Goal: Task Accomplishment & Management: Manage account settings

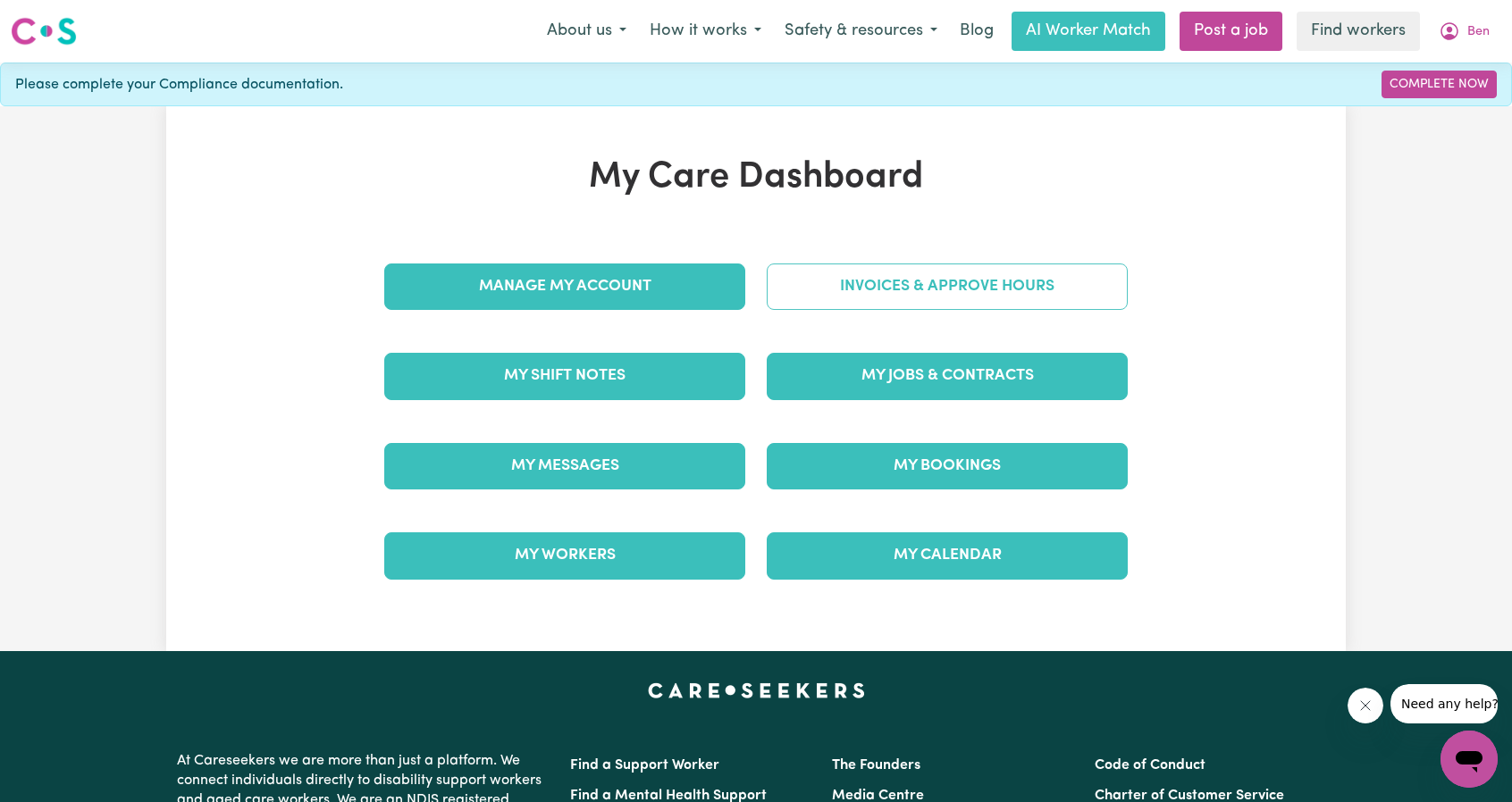
click at [888, 301] on link "Invoices & Approve Hours" at bounding box center [947, 286] width 361 height 47
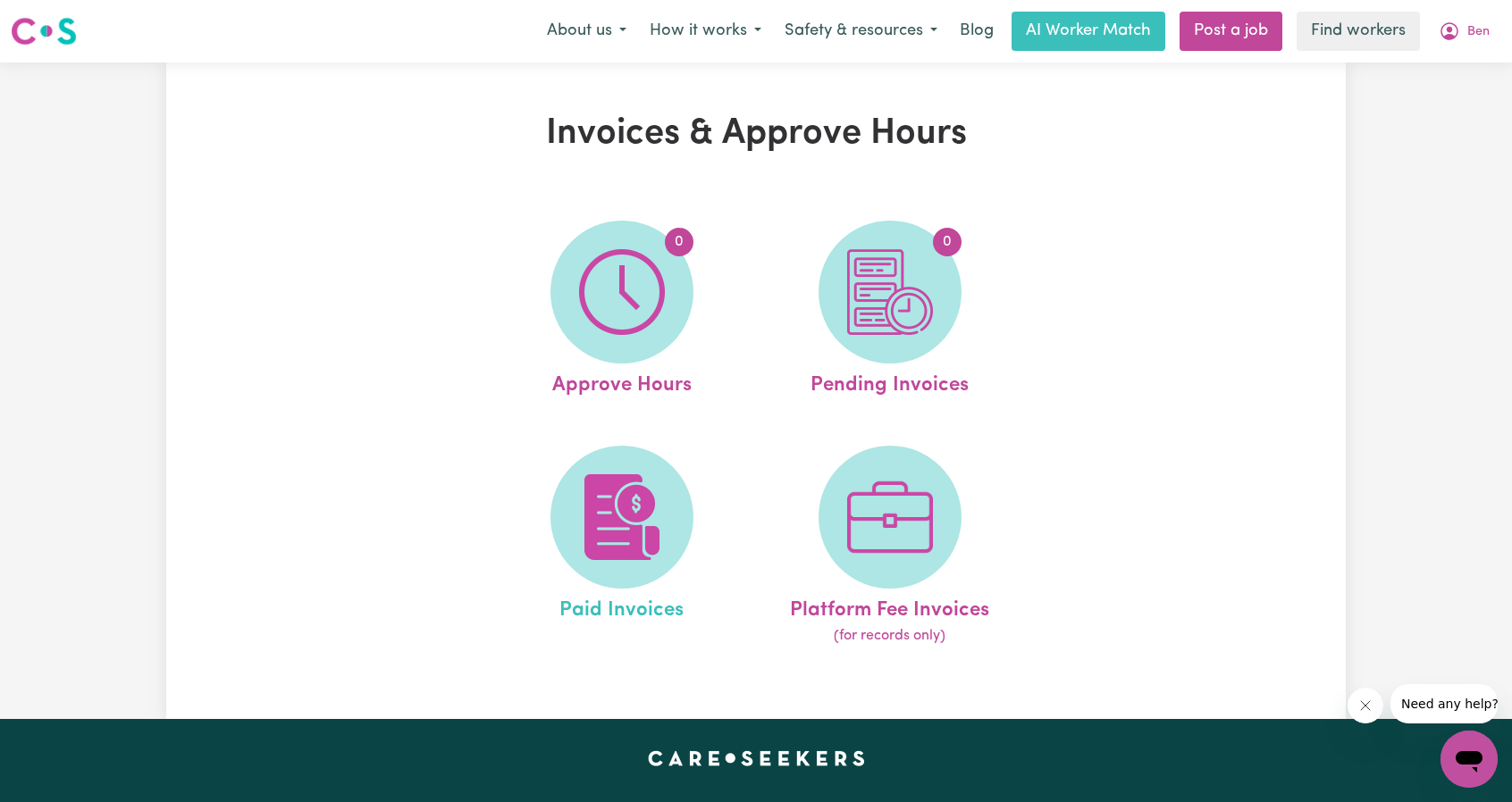
click at [507, 486] on link "Paid Invoices" at bounding box center [622, 546] width 258 height 202
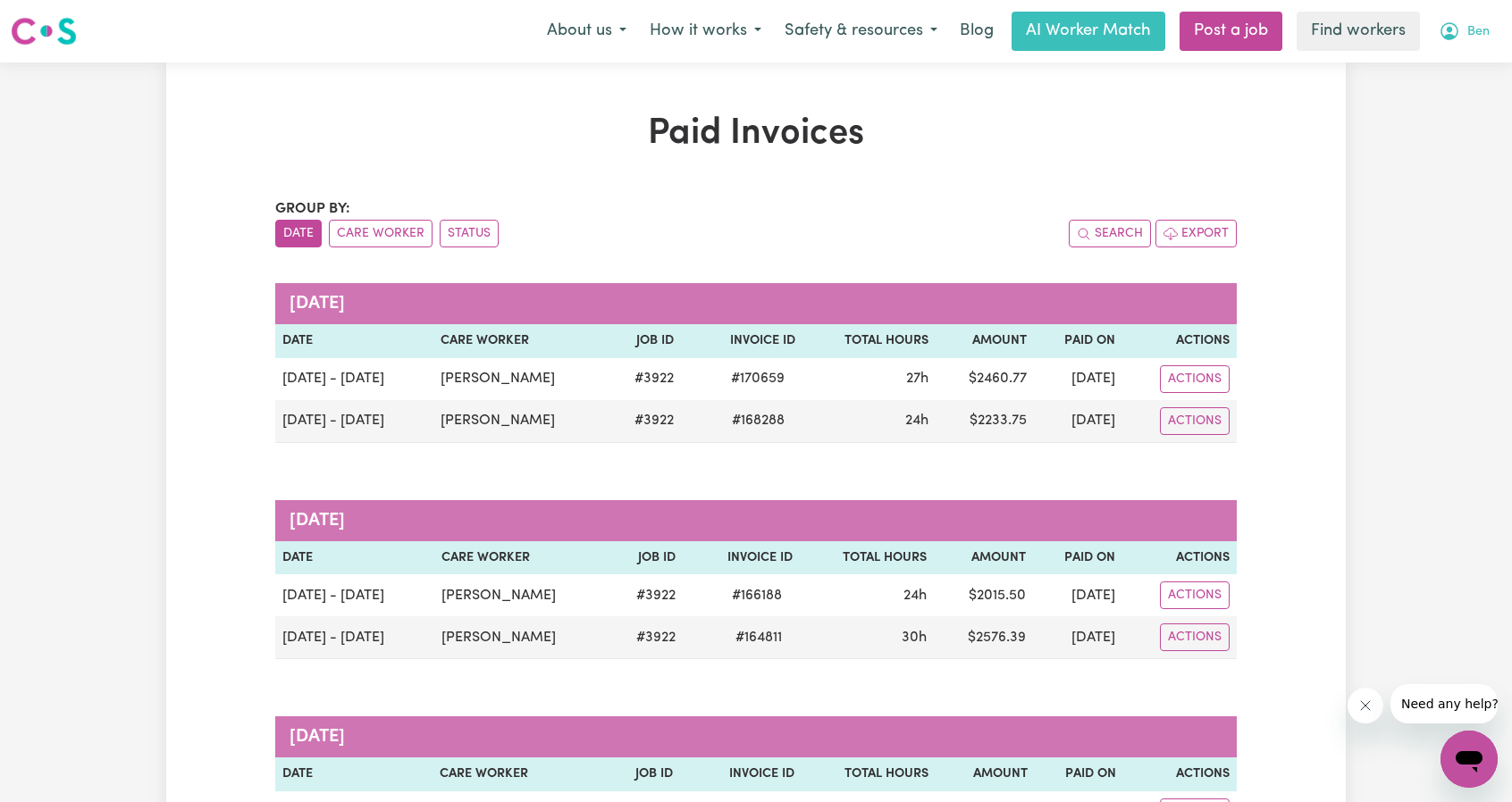
click at [1460, 36] on icon "My Account" at bounding box center [1449, 31] width 21 height 21
click at [1437, 115] on link "Logout" at bounding box center [1430, 103] width 141 height 34
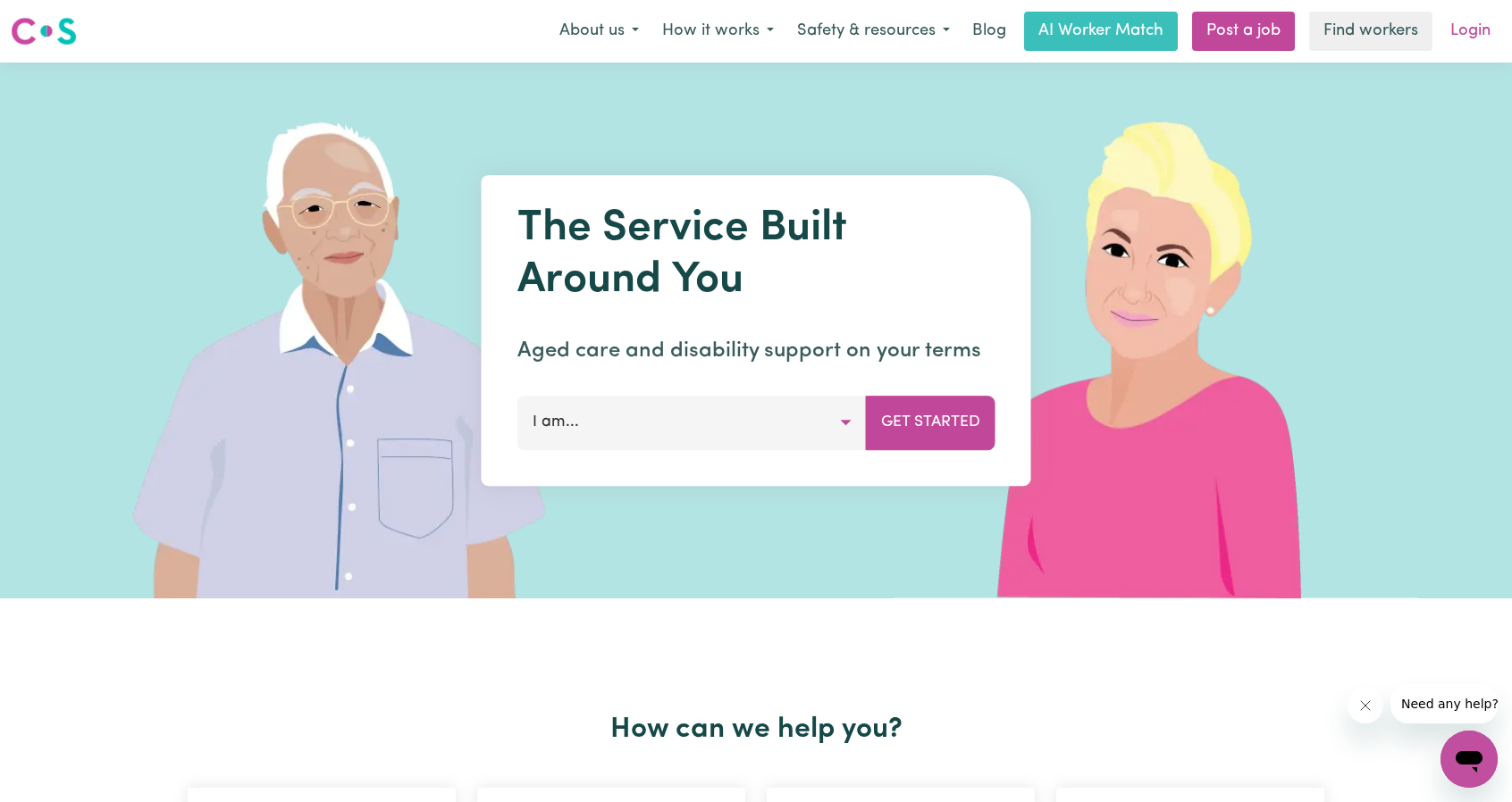
click at [1476, 34] on link "Login" at bounding box center [1470, 31] width 62 height 39
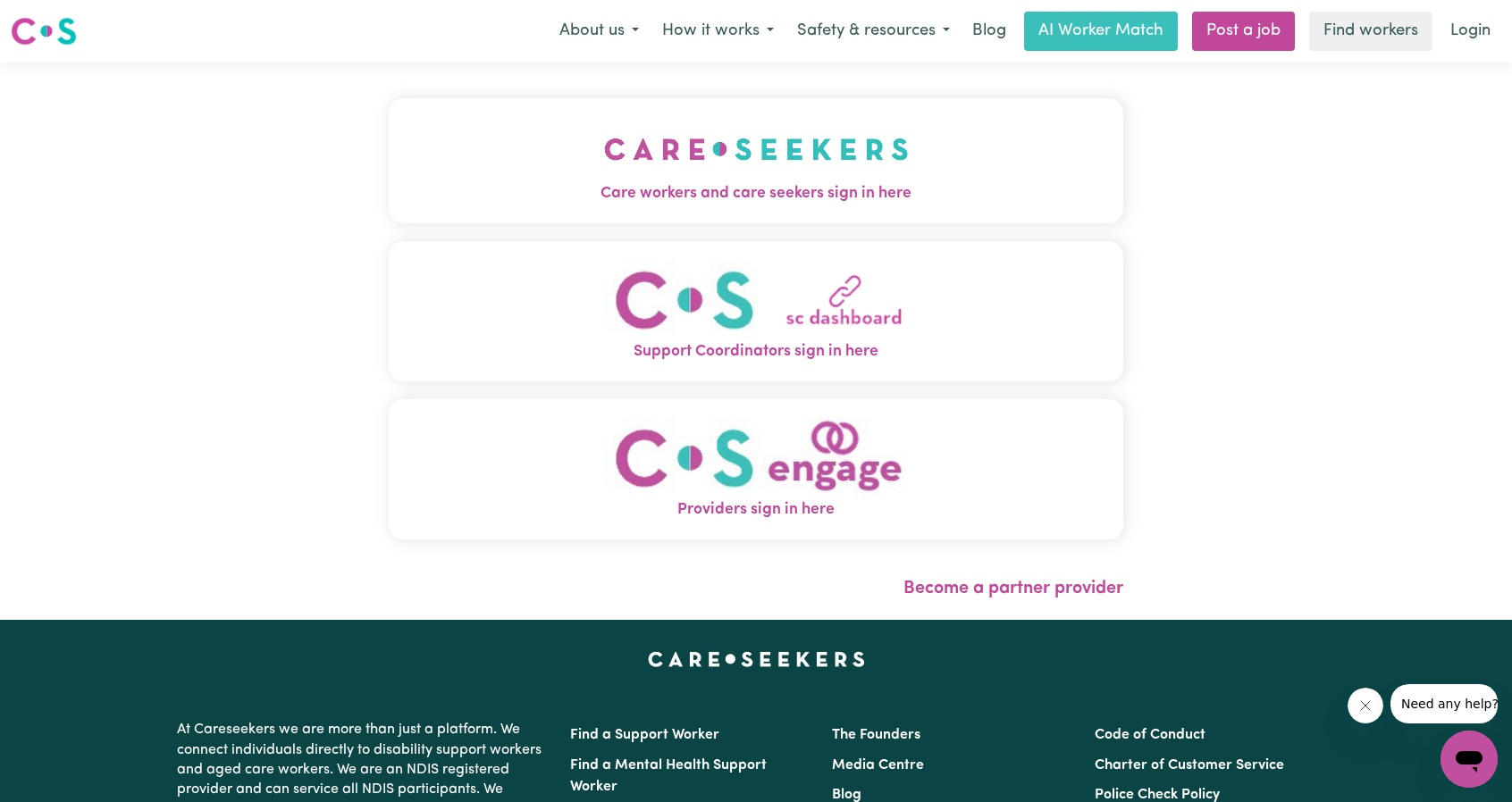
click at [604, 158] on img "Care workers and care seekers sign in here" at bounding box center [756, 149] width 304 height 66
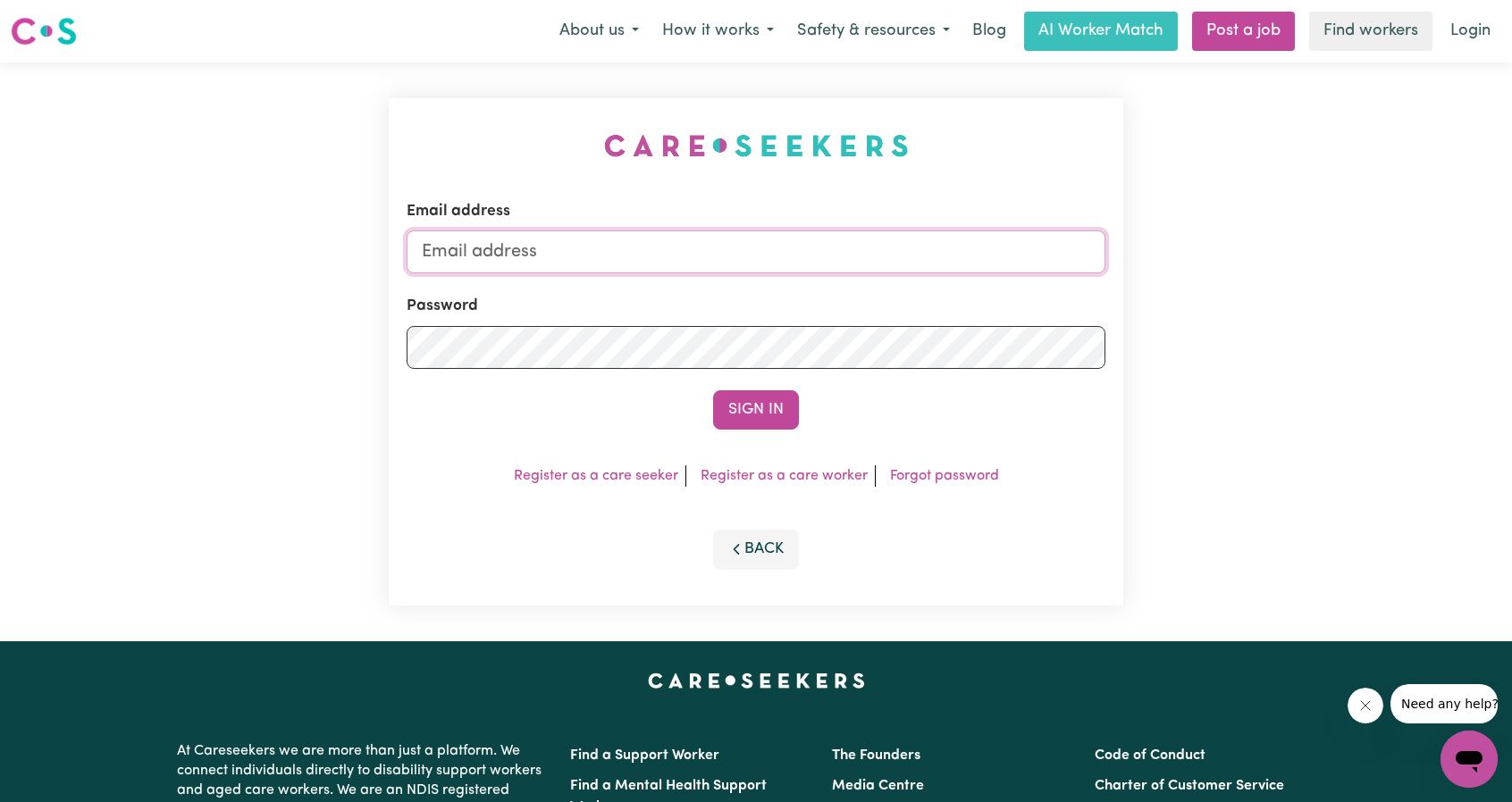
click at [735, 245] on input "Email address" at bounding box center [756, 252] width 698 height 43
drag, startPoint x: 512, startPoint y: 255, endPoint x: 839, endPoint y: 298, distance: 329.8
click at [798, 283] on form "Email address [EMAIL_ADDRESS][PERSON_NAME][DOMAIN_NAME] Password Sign In" at bounding box center [756, 315] width 698 height 230
type input "superuser~[EMAIL_ADDRESS][DOMAIN_NAME]"
click at [764, 399] on button "Sign In" at bounding box center [756, 409] width 86 height 39
